Goal: Information Seeking & Learning: Learn about a topic

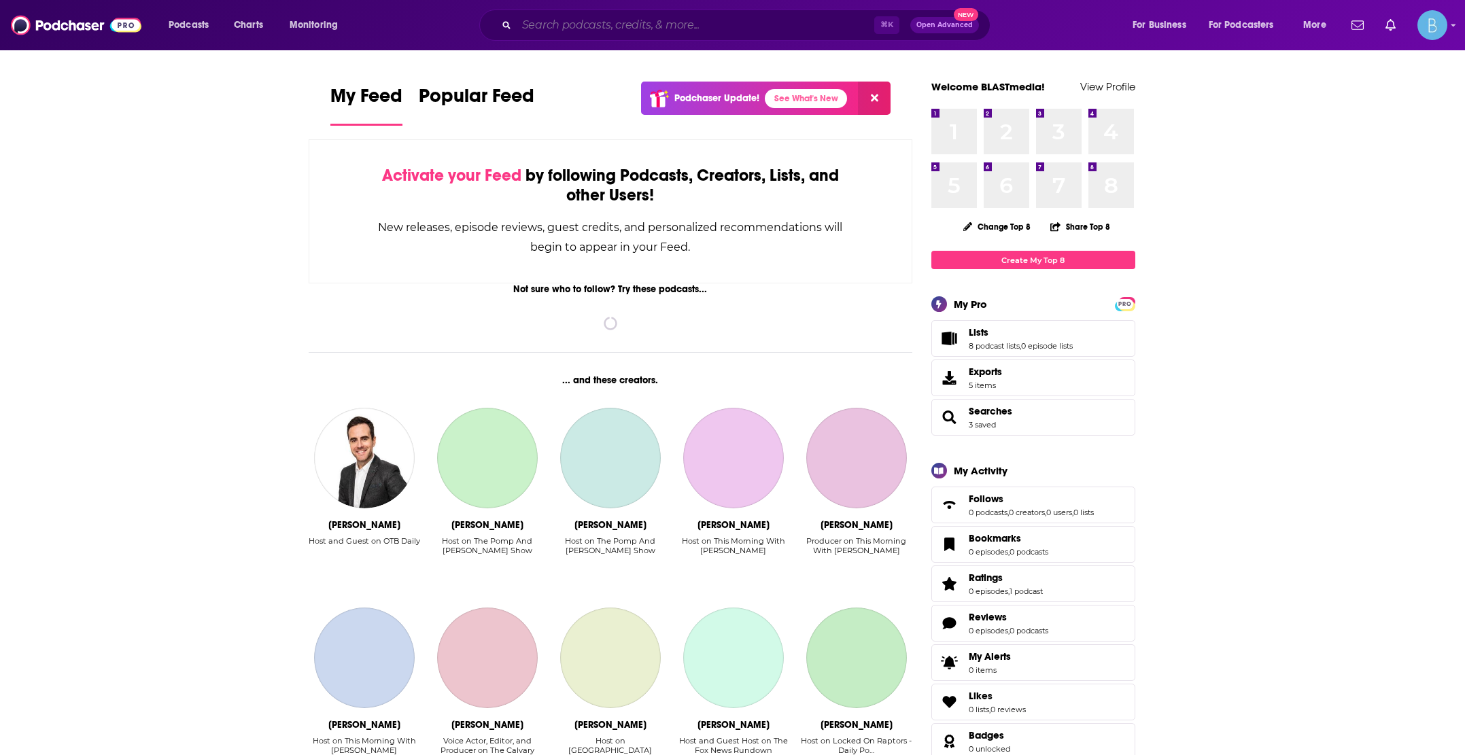
click at [614, 23] on input "Search podcasts, credits, & more..." at bounding box center [696, 25] width 358 height 22
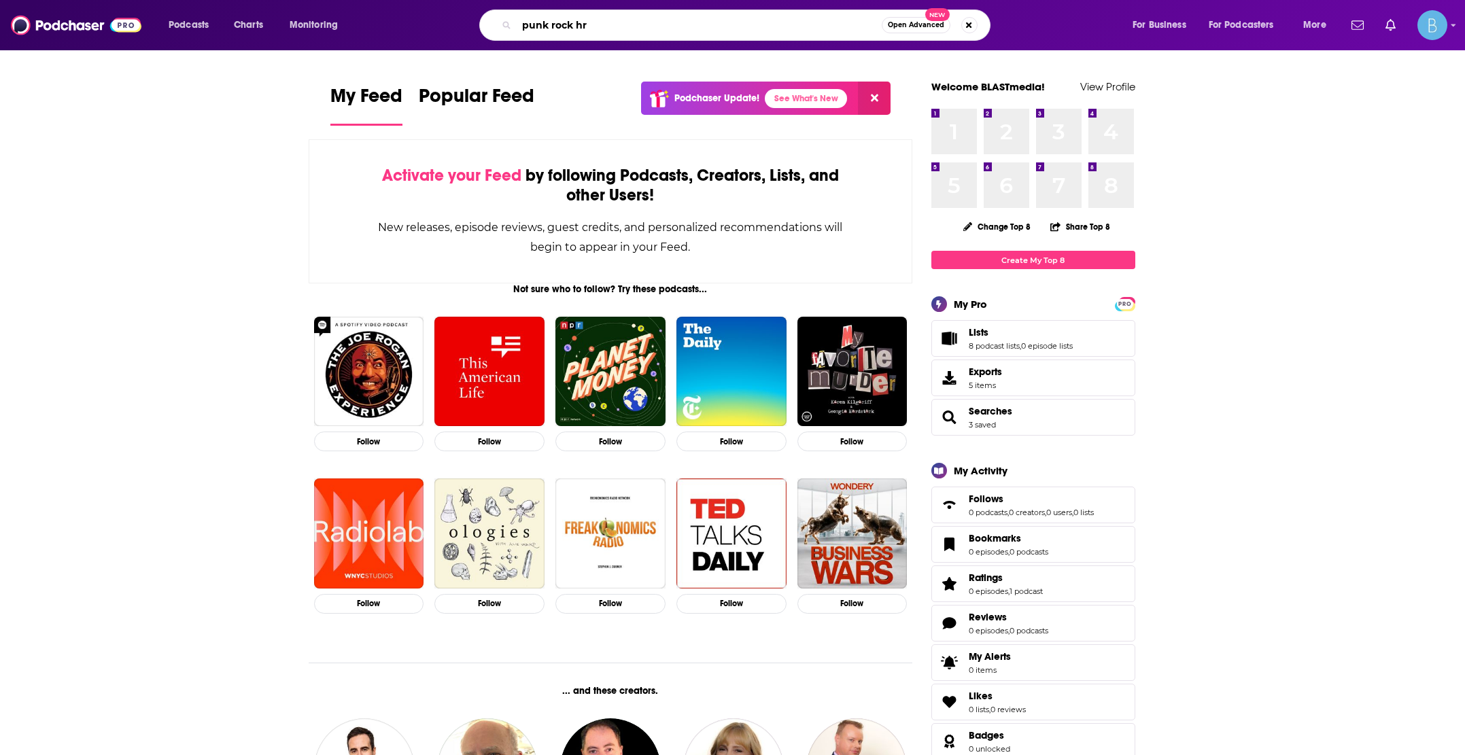
type input "punk rock hr"
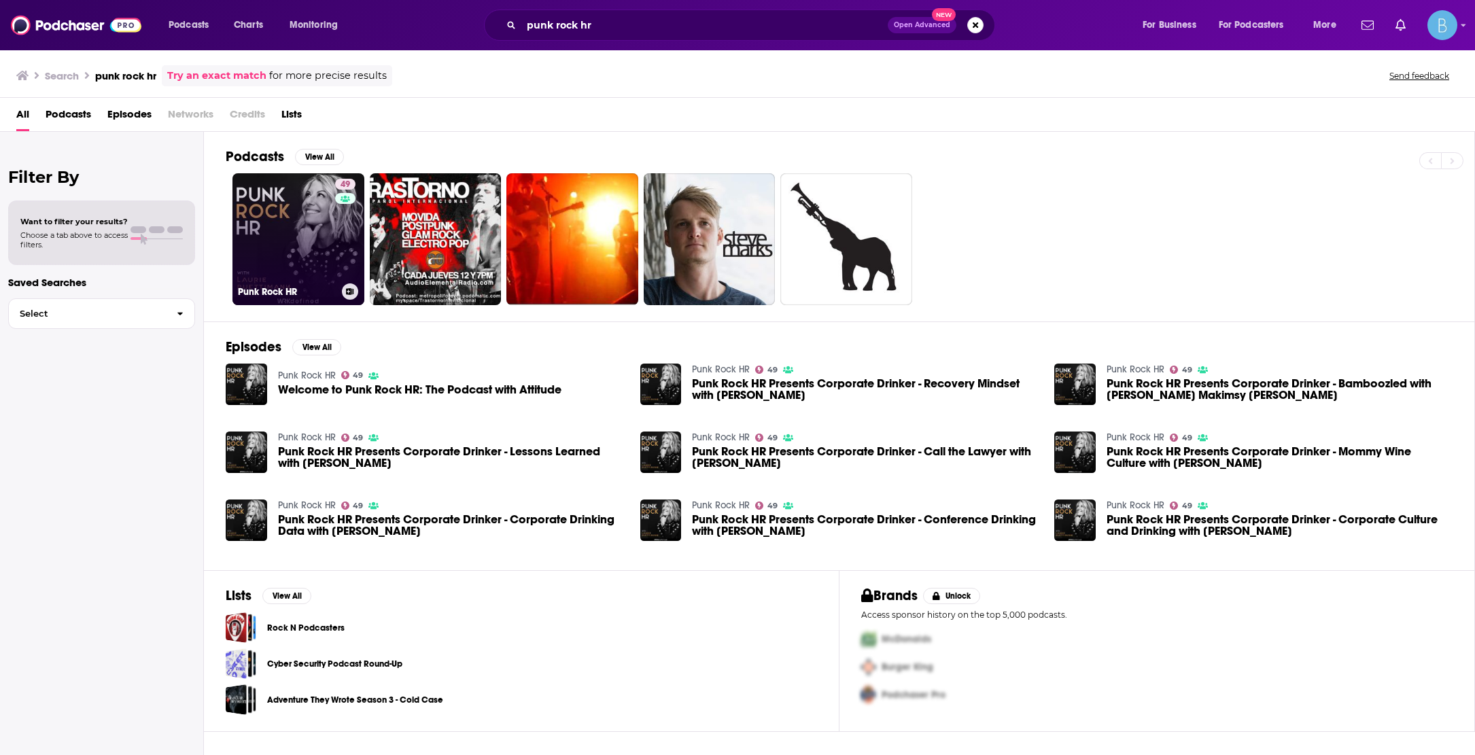
click at [284, 237] on link "49 Punk Rock HR" at bounding box center [298, 239] width 132 height 132
